Goal: Transaction & Acquisition: Register for event/course

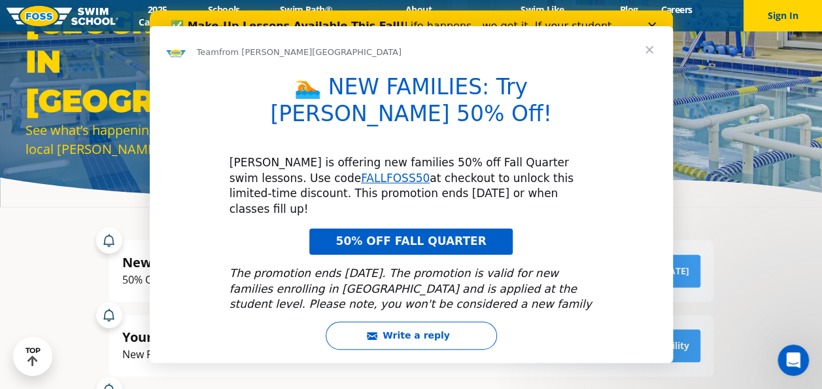
scroll to position [42, 0]
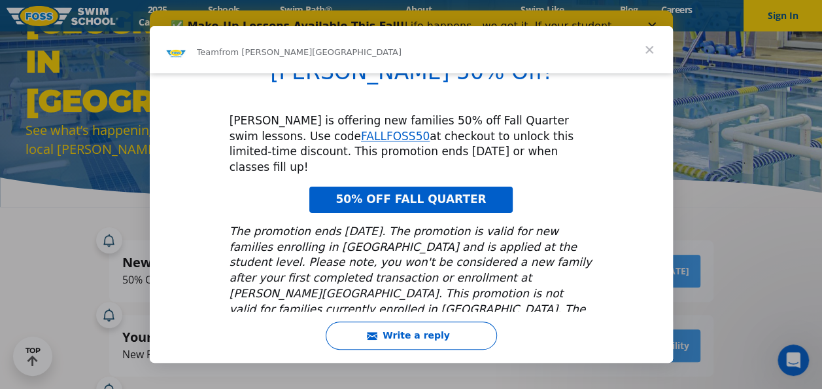
click at [653, 50] on span "Close" at bounding box center [649, 49] width 47 height 47
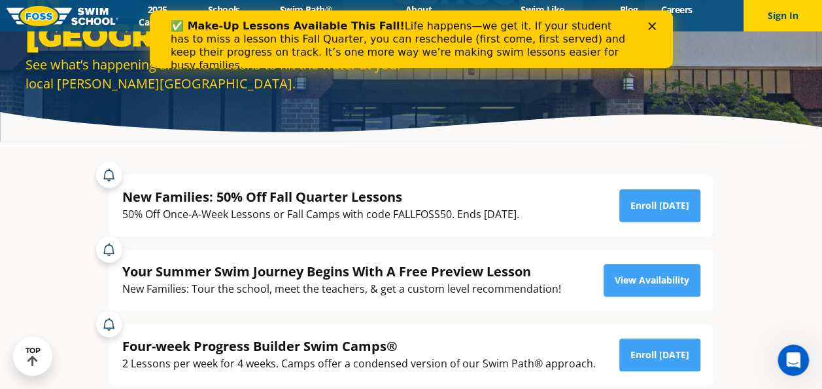
scroll to position [196, 0]
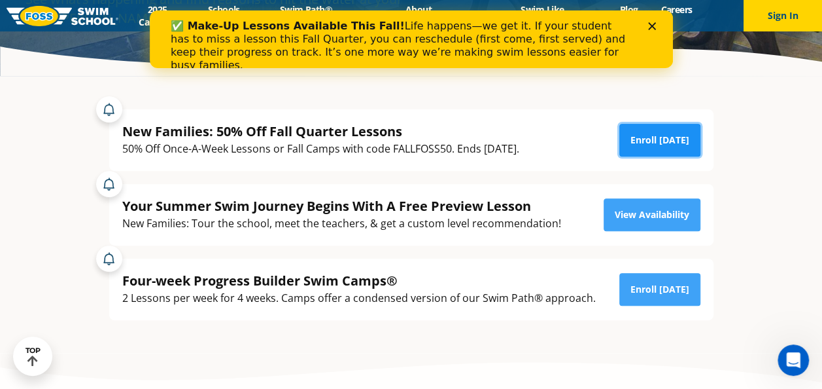
click at [633, 144] on link "Enroll [DATE]" at bounding box center [659, 140] width 81 height 33
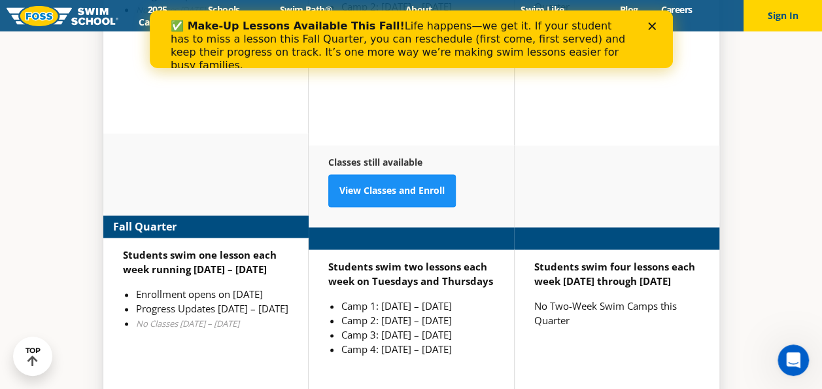
scroll to position [3271, 0]
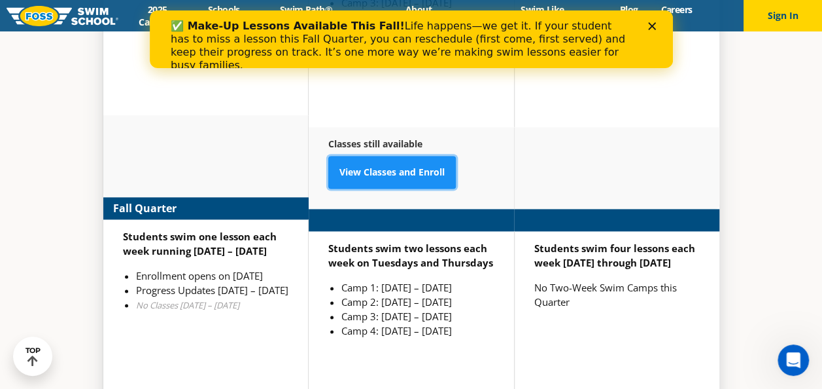
click at [422, 156] on link "View Classes and Enroll" at bounding box center [392, 172] width 128 height 33
